Goal: Task Accomplishment & Management: Manage account settings

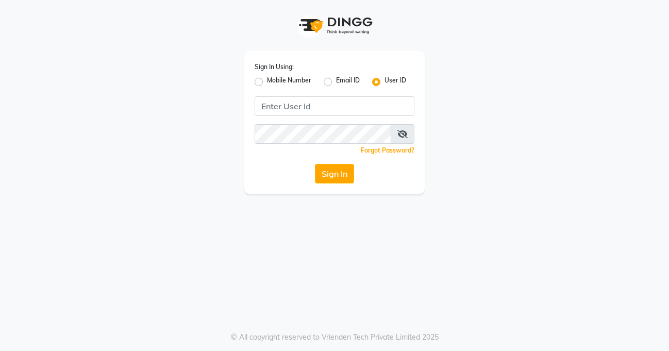
click at [274, 76] on label "Mobile Number" at bounding box center [289, 82] width 44 height 12
click at [273, 76] on input "Mobile Number" at bounding box center [270, 79] width 7 height 7
radio input "true"
radio input "false"
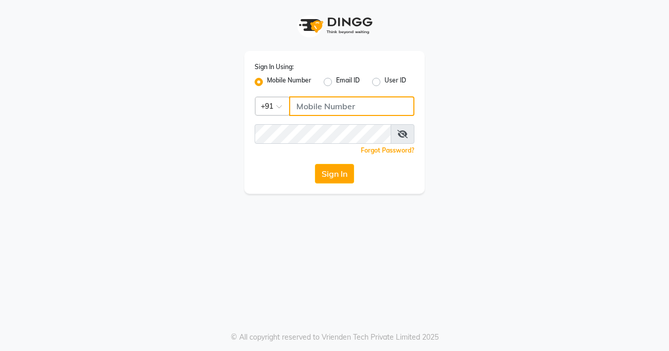
click at [310, 111] on input "Username" at bounding box center [351, 106] width 125 height 20
type input "8605146672"
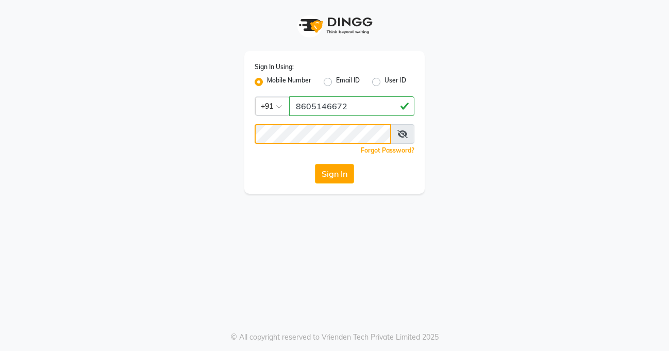
click at [315, 164] on button "Sign In" at bounding box center [334, 174] width 39 height 20
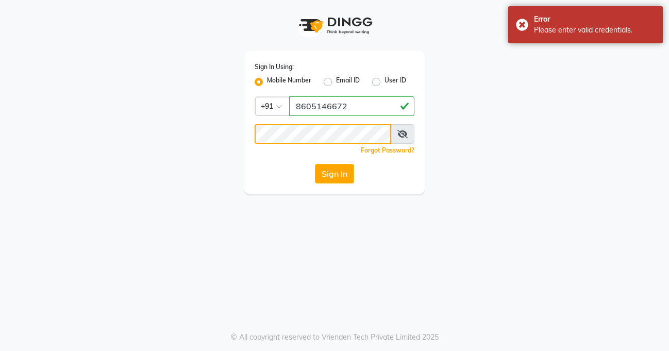
click at [315, 164] on button "Sign In" at bounding box center [334, 174] width 39 height 20
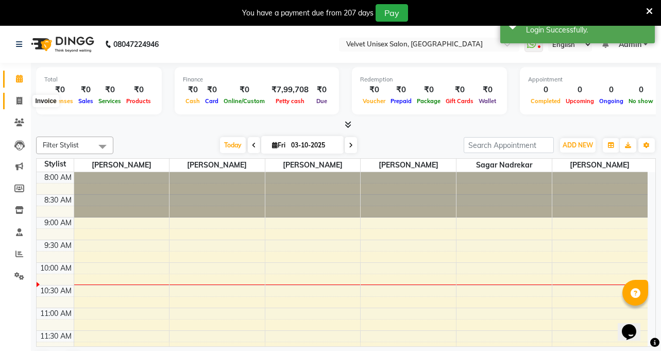
click at [18, 100] on icon at bounding box center [19, 101] width 6 height 8
click at [16, 100] on icon at bounding box center [19, 101] width 6 height 8
select select "service"
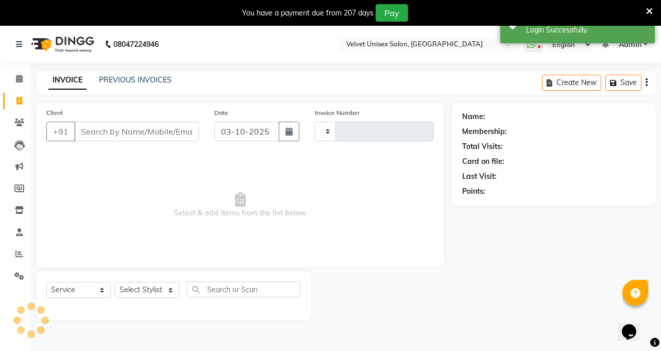
type input "0999"
select select "5384"
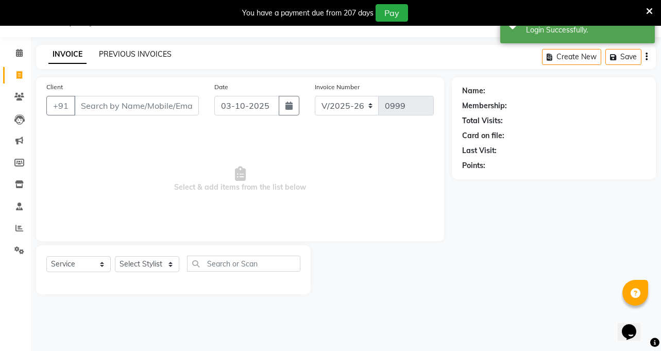
click at [106, 51] on link "PREVIOUS INVOICES" at bounding box center [135, 53] width 73 height 9
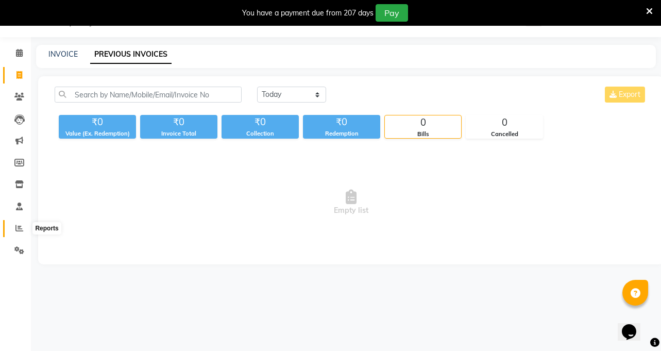
click at [15, 224] on icon at bounding box center [19, 228] width 8 height 8
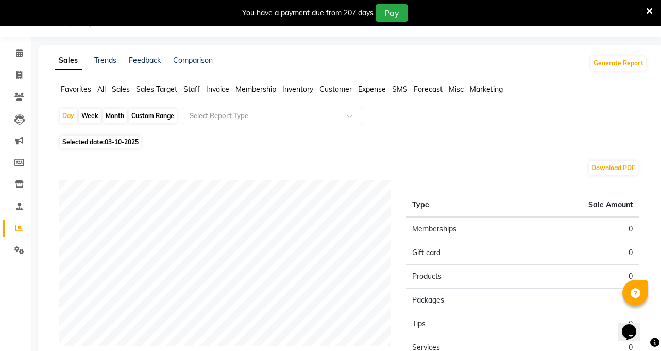
click at [191, 85] on span "Staff" at bounding box center [191, 88] width 16 height 9
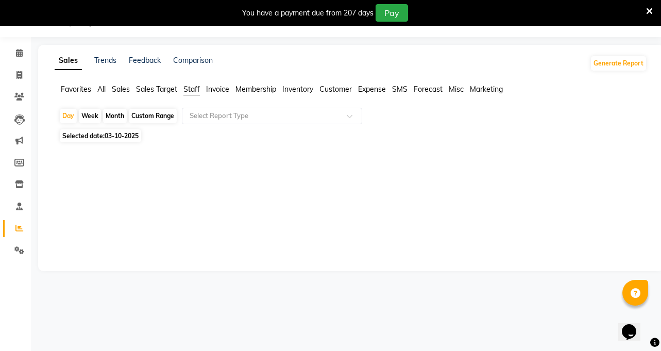
drag, startPoint x: 107, startPoint y: 109, endPoint x: 108, endPoint y: 115, distance: 5.8
click at [108, 115] on div "Month" at bounding box center [115, 116] width 24 height 14
select select "10"
select select "2025"
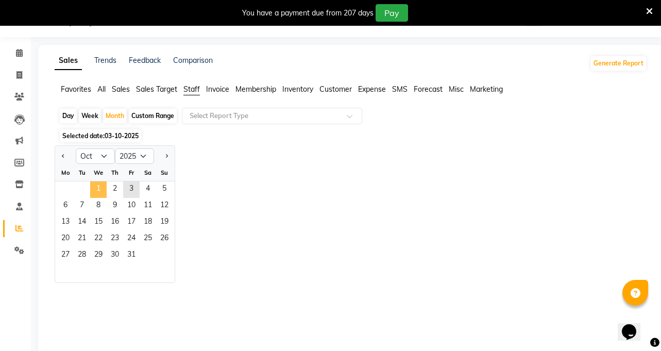
click at [97, 190] on span "1" at bounding box center [98, 189] width 16 height 16
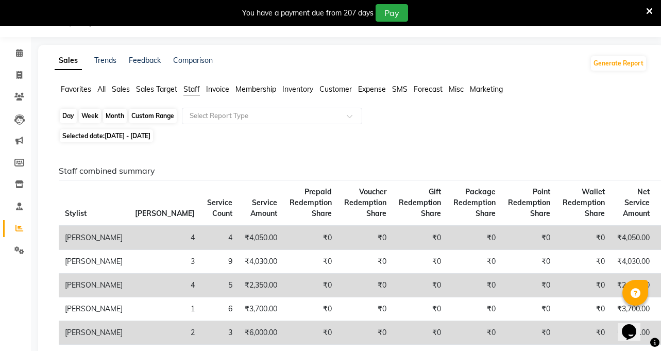
click at [111, 112] on div "Month" at bounding box center [115, 116] width 24 height 14
select select "10"
select select "2025"
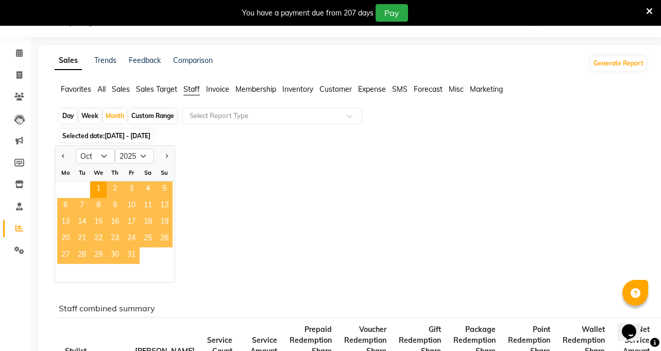
click at [129, 254] on span "31" at bounding box center [131, 255] width 16 height 16
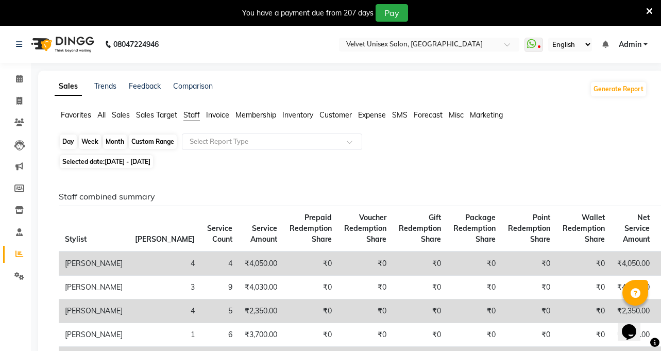
click at [115, 136] on div "Month" at bounding box center [115, 141] width 24 height 14
select select "10"
select select "2025"
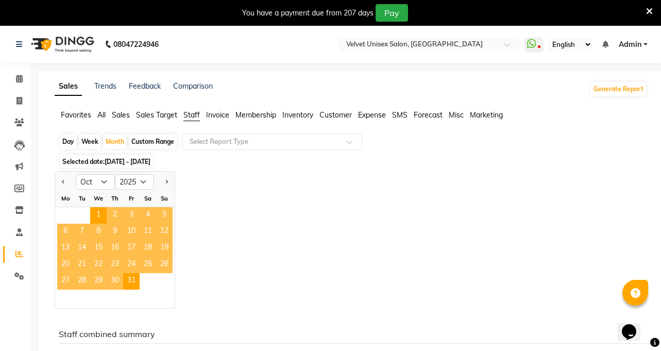
click at [255, 215] on div "Jan Feb Mar Apr May Jun [DATE] Aug Sep Oct Nov [DATE] 2016 2017 2018 2019 2020 …" at bounding box center [351, 240] width 592 height 138
click at [189, 114] on span "Staff" at bounding box center [191, 114] width 16 height 9
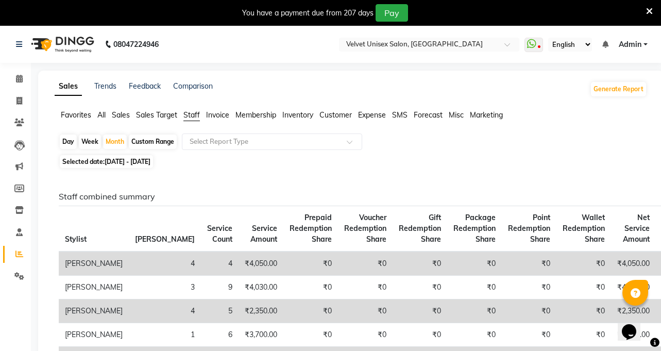
click at [66, 141] on div "Day" at bounding box center [68, 141] width 17 height 14
select select "10"
select select "2025"
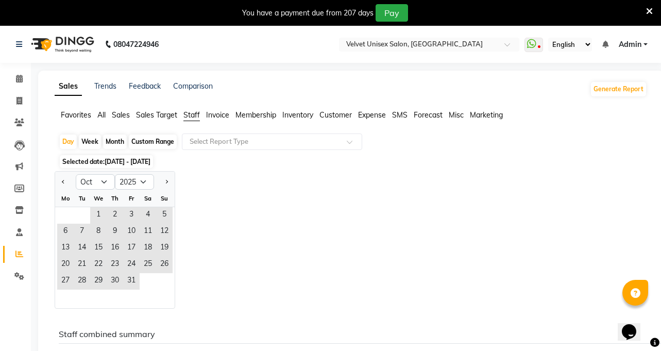
click at [96, 140] on div "Week" at bounding box center [90, 141] width 22 height 14
select select "10"
select select "2025"
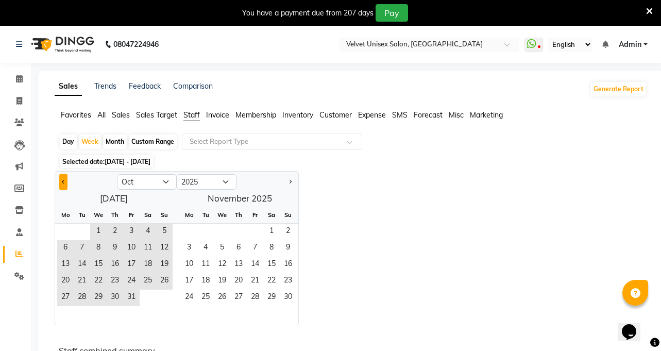
click at [62, 182] on span "Previous month" at bounding box center [64, 182] width 4 height 4
select select "9"
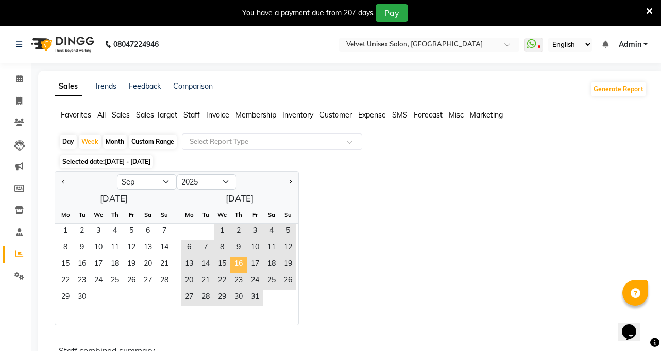
click at [240, 263] on span "16" at bounding box center [238, 264] width 16 height 16
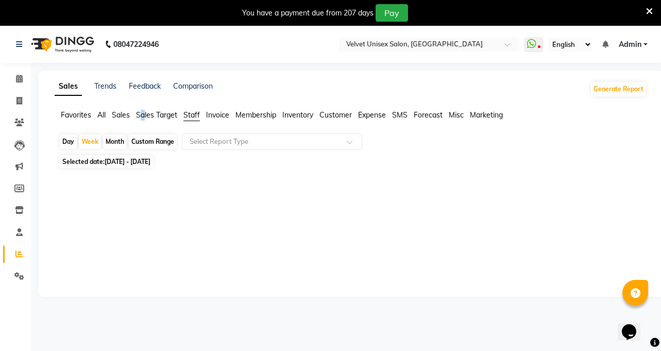
click at [143, 111] on span "Sales Target" at bounding box center [156, 114] width 41 height 9
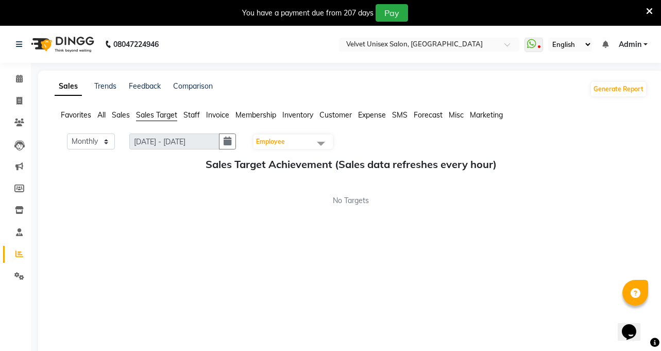
click at [172, 110] on span "Sales Target" at bounding box center [156, 114] width 41 height 9
click at [194, 113] on span "Staff" at bounding box center [191, 114] width 16 height 9
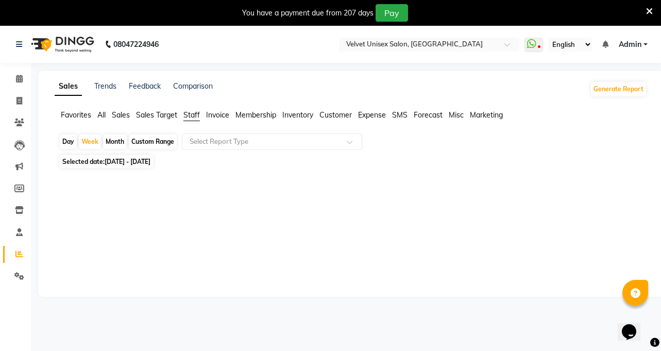
click at [115, 139] on div "Month" at bounding box center [115, 141] width 24 height 14
select select "10"
select select "2025"
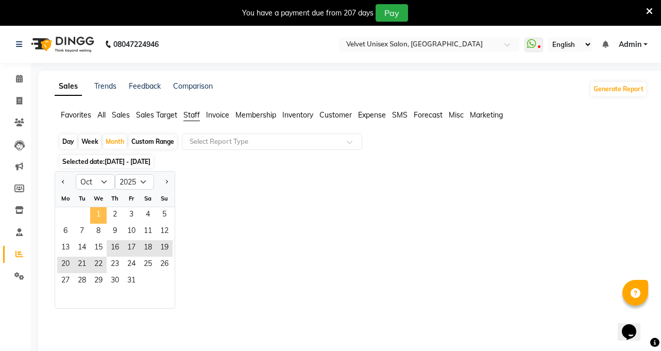
click at [98, 213] on span "1" at bounding box center [98, 215] width 16 height 16
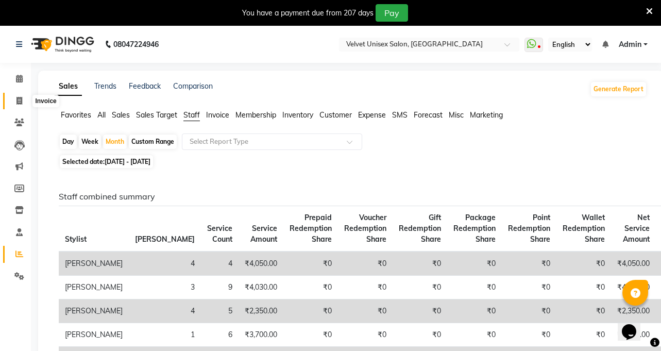
click at [20, 102] on icon at bounding box center [19, 101] width 6 height 8
select select "service"
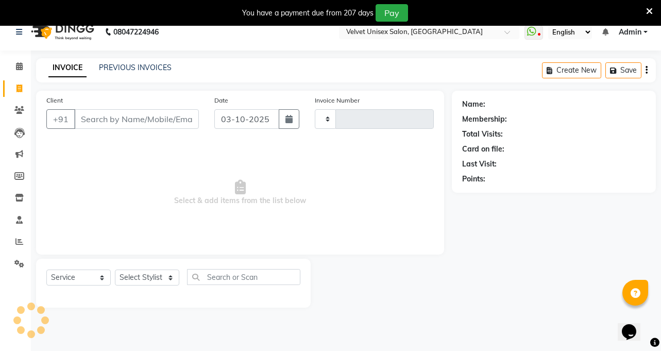
type input "0999"
select select "5384"
